Goal: Check status: Check status

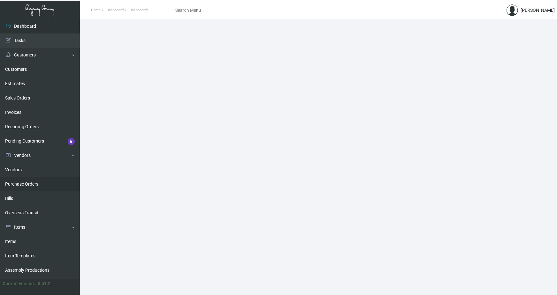
click at [20, 181] on link "Purchase Orders" at bounding box center [40, 184] width 80 height 14
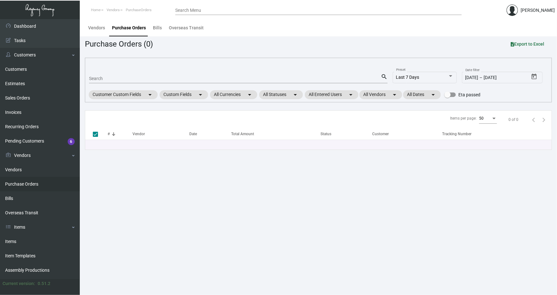
click at [102, 78] on input "Search" at bounding box center [235, 78] width 292 height 5
paste input "108335"
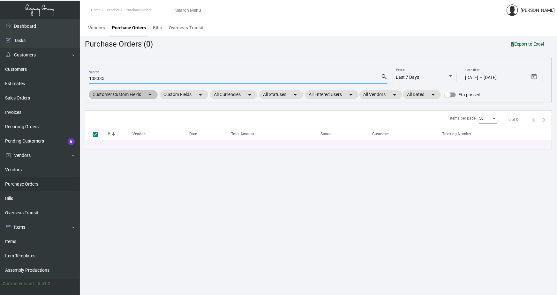
type input "108335"
checkbox input "false"
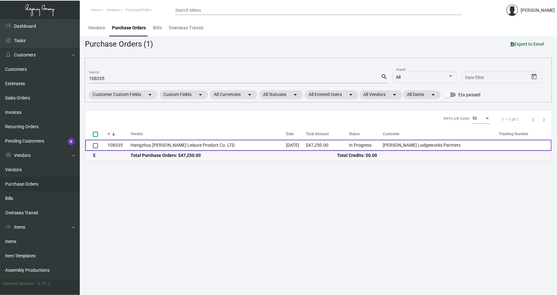
click at [125, 147] on td "108335" at bounding box center [119, 145] width 23 height 11
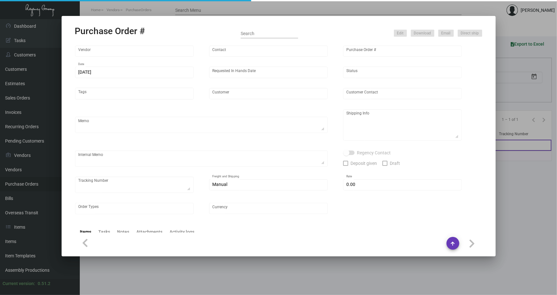
type input "Hangzhou [PERSON_NAME] Leisure Product Co. LTD"
type input "[PERSON_NAME]"
type input "108335"
type input "[DATE]"
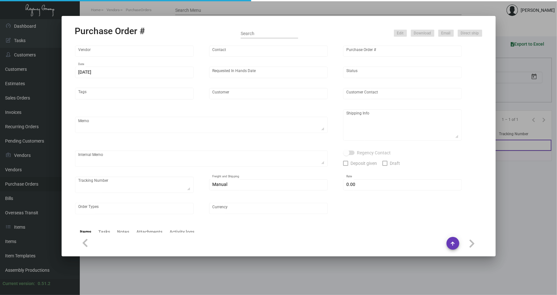
type input "[PERSON_NAME] Lodgeworks Partners"
type textarea "10K per color for the first batch, rest pending shipping instruction"
type textarea "Regency Group NJ - [PERSON_NAME] [STREET_ADDRESS]"
checkbox input "true"
type input "$ 0.00"
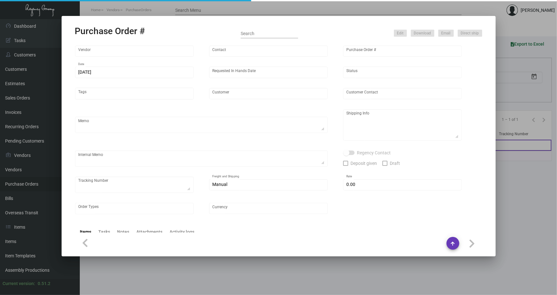
type input "United States Dollar $"
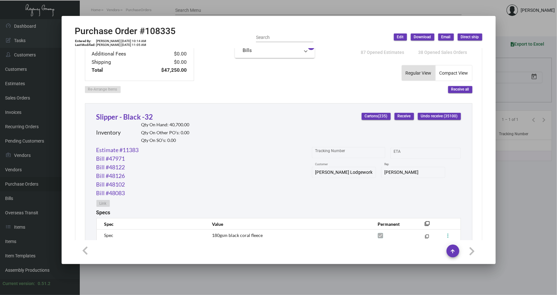
scroll to position [261, 0]
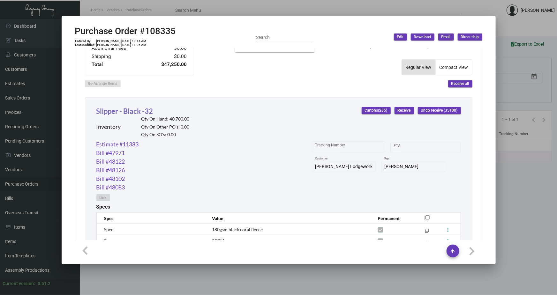
click at [140, 112] on link "Slipper - Black -32" at bounding box center [124, 111] width 57 height 9
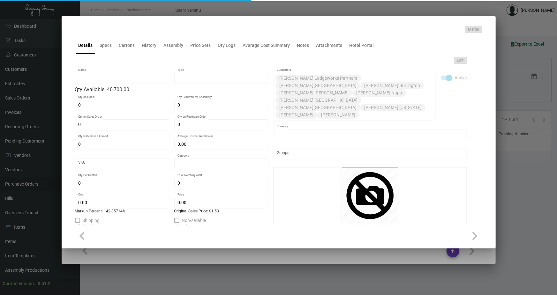
type input "Slipper - Black -32"
type input "Inventory"
type input "40,700"
type input "2,400"
type input "$ 0.63351"
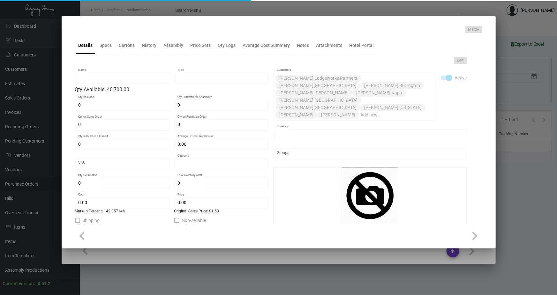
type input "Overseas"
type input "100"
type input "$ 0.63"
type input "$ 1.53"
type textarea "HR Slipper: Size #10 slipper, 1 size to fit all, black color cushion material ,…"
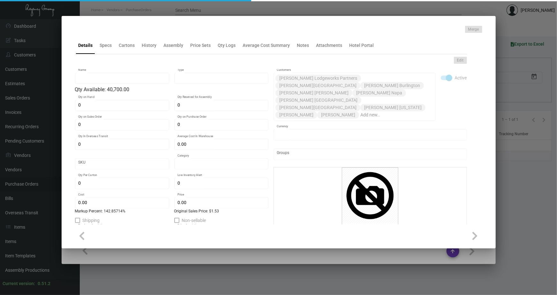
type textarea "HR Slipper: Size #10 slipper, 1 size to fit all, black color cushion material ,…"
checkbox input "true"
type input "United States Dollar $"
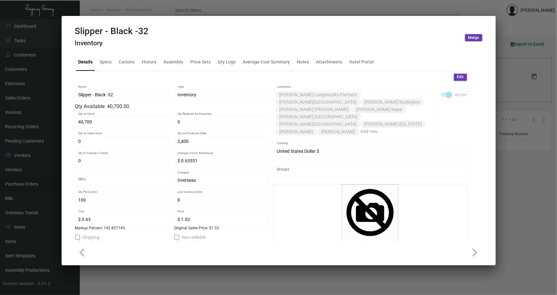
click at [185, 10] on div at bounding box center [278, 147] width 557 height 295
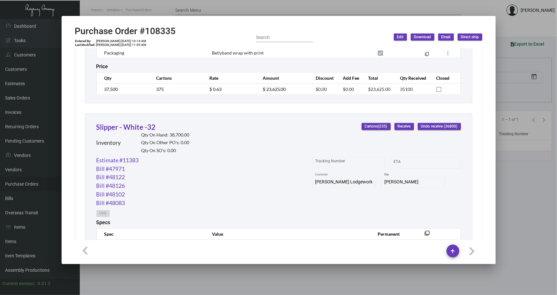
scroll to position [493, 0]
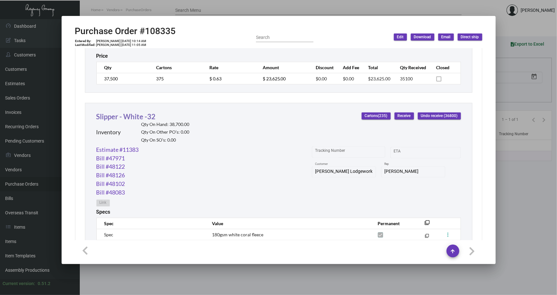
click at [120, 114] on link "Slipper - White -32" at bounding box center [125, 116] width 59 height 9
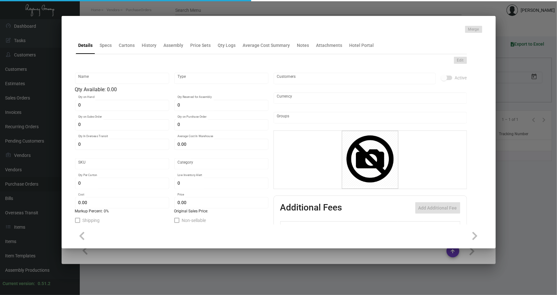
type input "Slipper - White -32"
type input "Inventory"
type input "38,700"
type input "700"
type input "$ 0.63605"
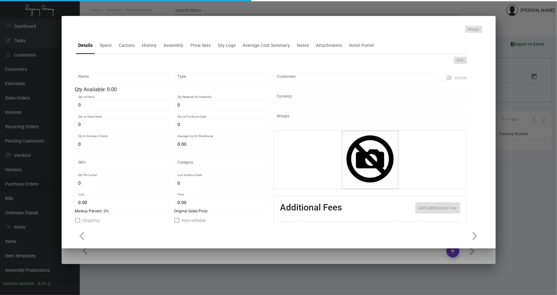
type input "Overseas"
type input "100"
type input "$ 0.63"
type input "$ 1.53"
type textarea "HR Slipper: Size #10 slipper, 1 size to fit all, black color cushion material ,…"
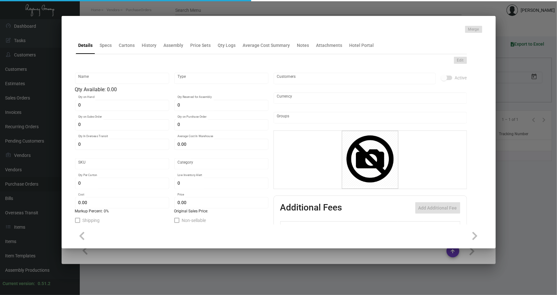
type textarea "HR Slipper: Size #10 slipper, 1 size to fit all, black color cushion material ,…"
checkbox input "true"
type input "United States Dollar $"
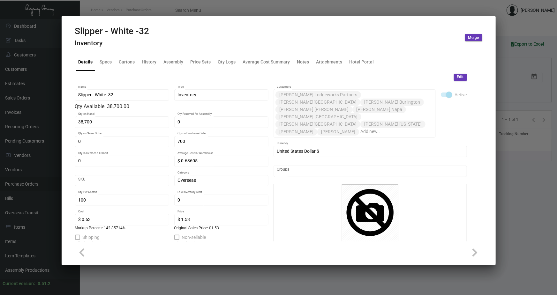
click at [143, 8] on div at bounding box center [278, 147] width 557 height 295
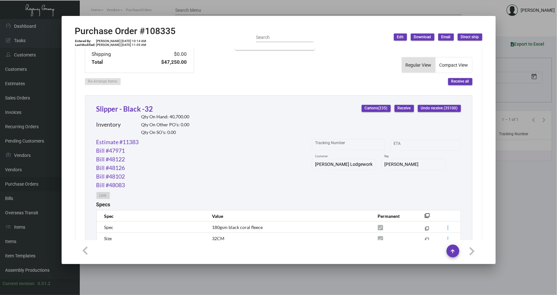
scroll to position [261, 0]
